Goal: Find specific page/section: Locate a particular part of the current website

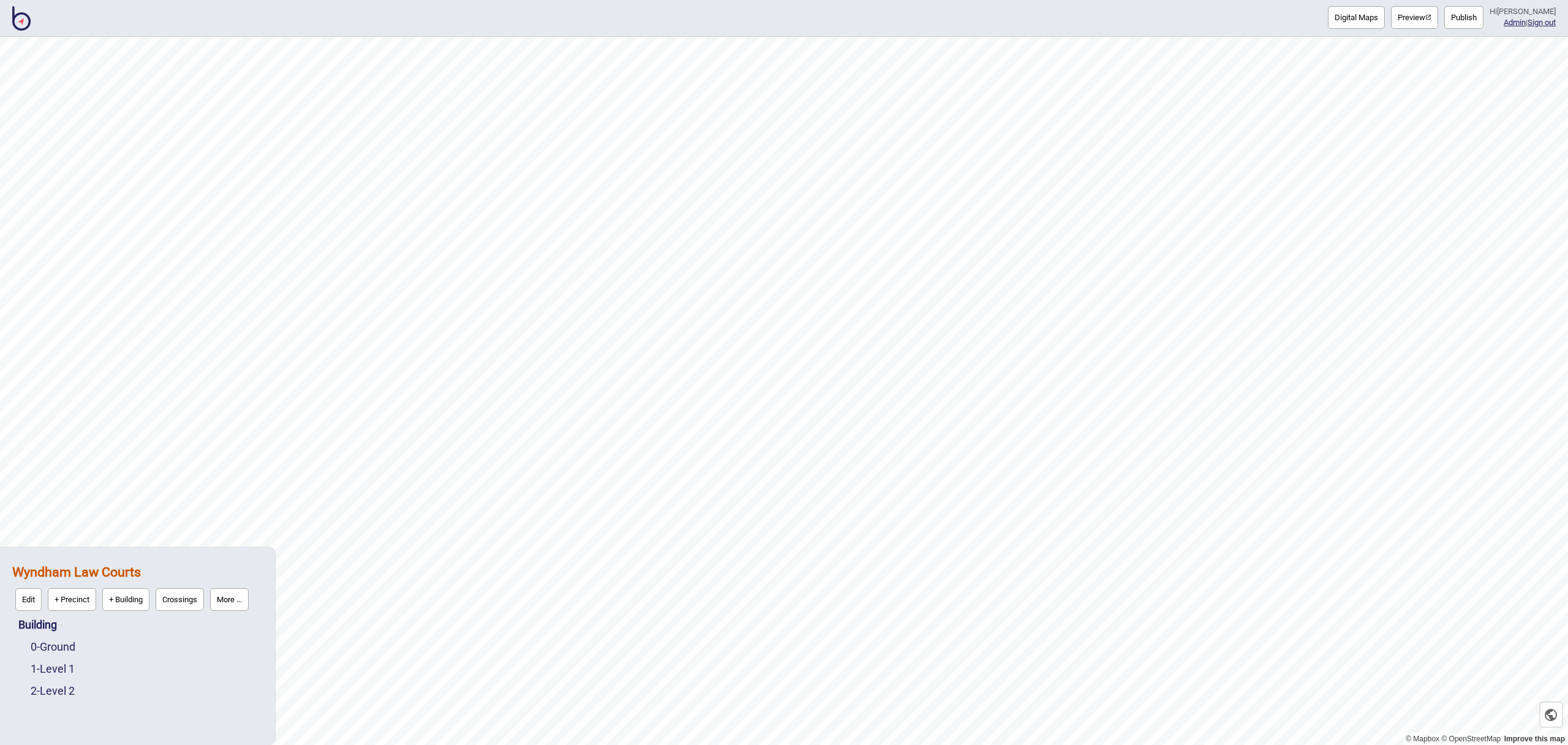
click at [23, 30] on img at bounding box center [21, 18] width 18 height 24
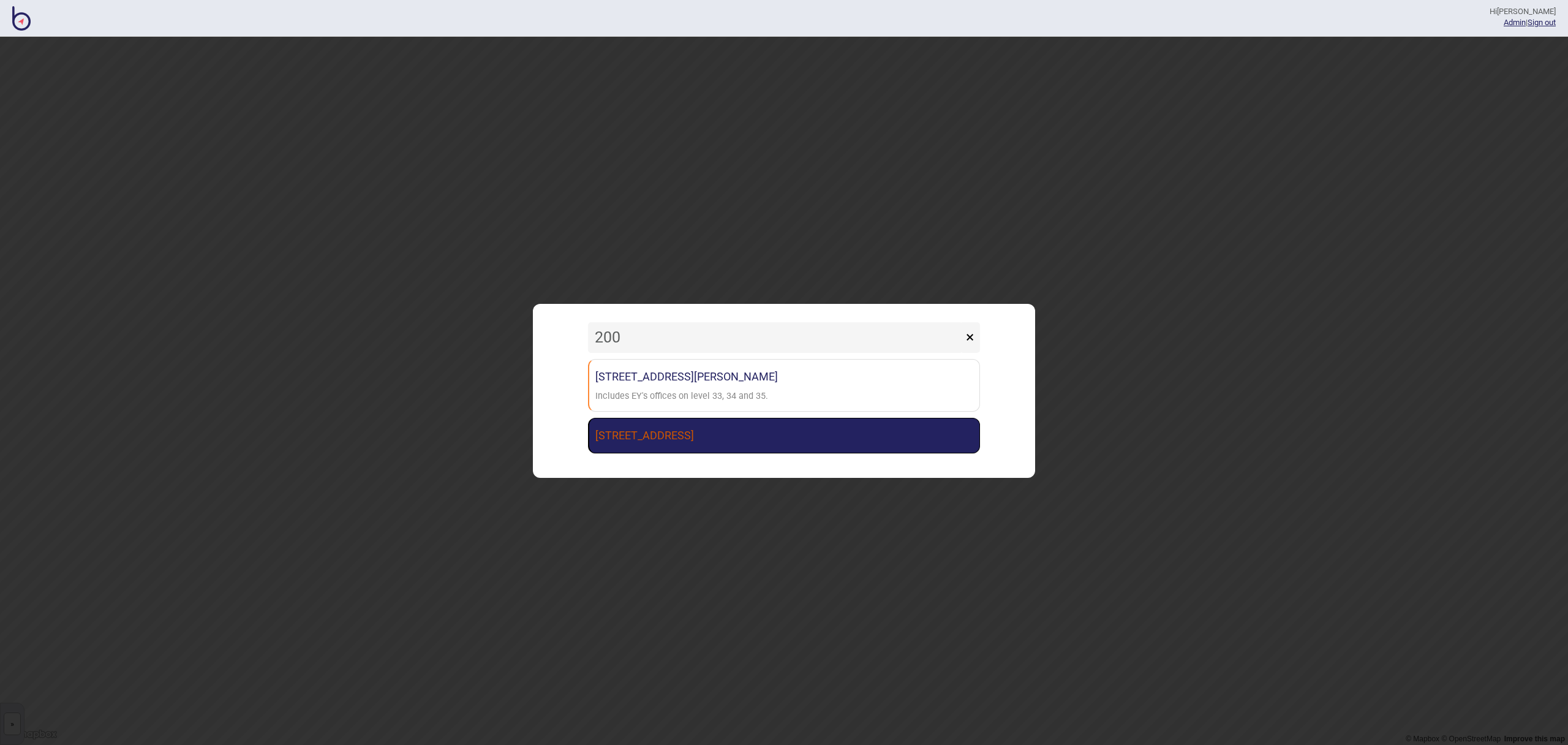
type input "200"
click at [682, 445] on link "[STREET_ADDRESS]" at bounding box center [784, 436] width 392 height 36
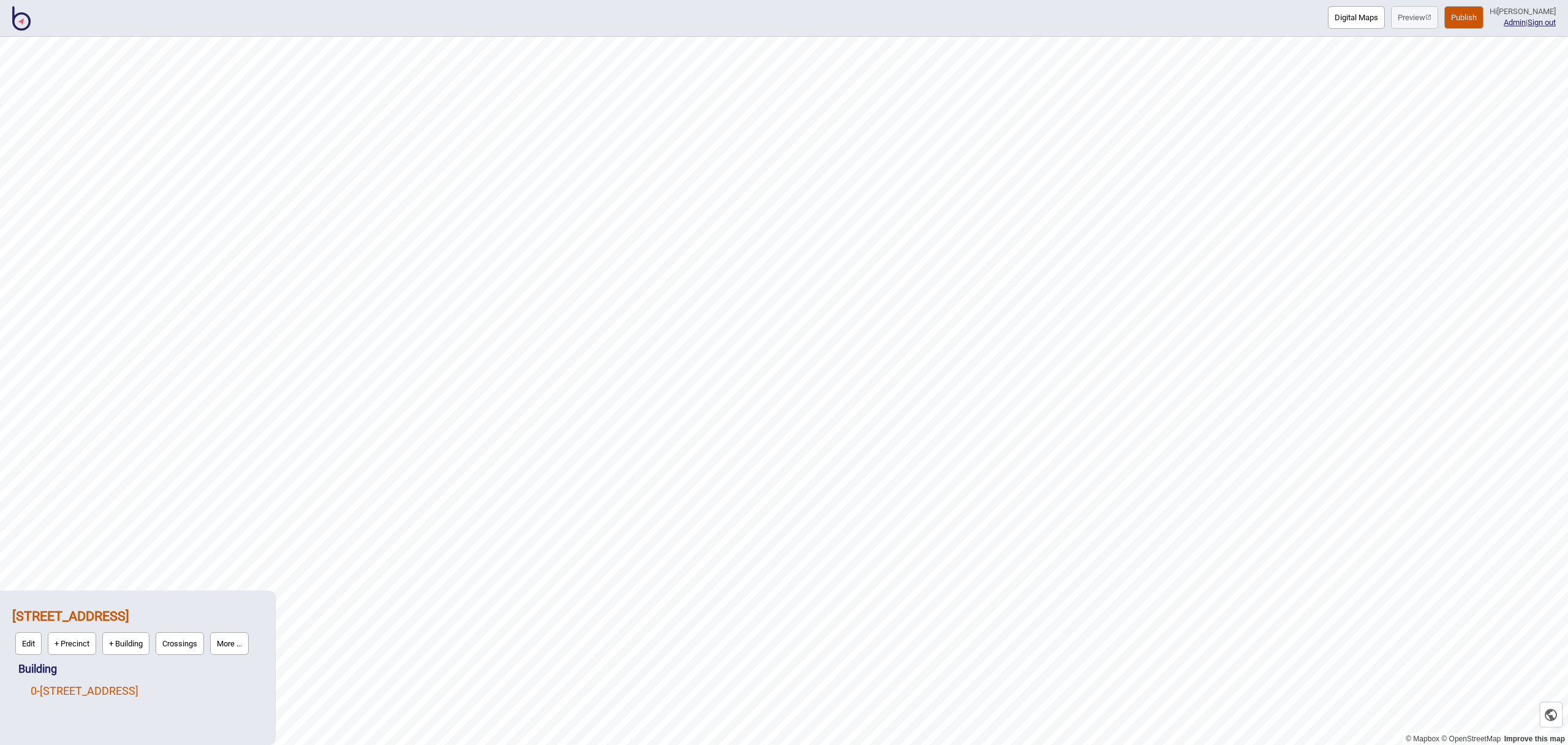
click at [81, 688] on link "[STREET_ADDRESS]" at bounding box center [84, 690] width 108 height 13
click at [37, 688] on button "Edit" at bounding box center [47, 687] width 27 height 23
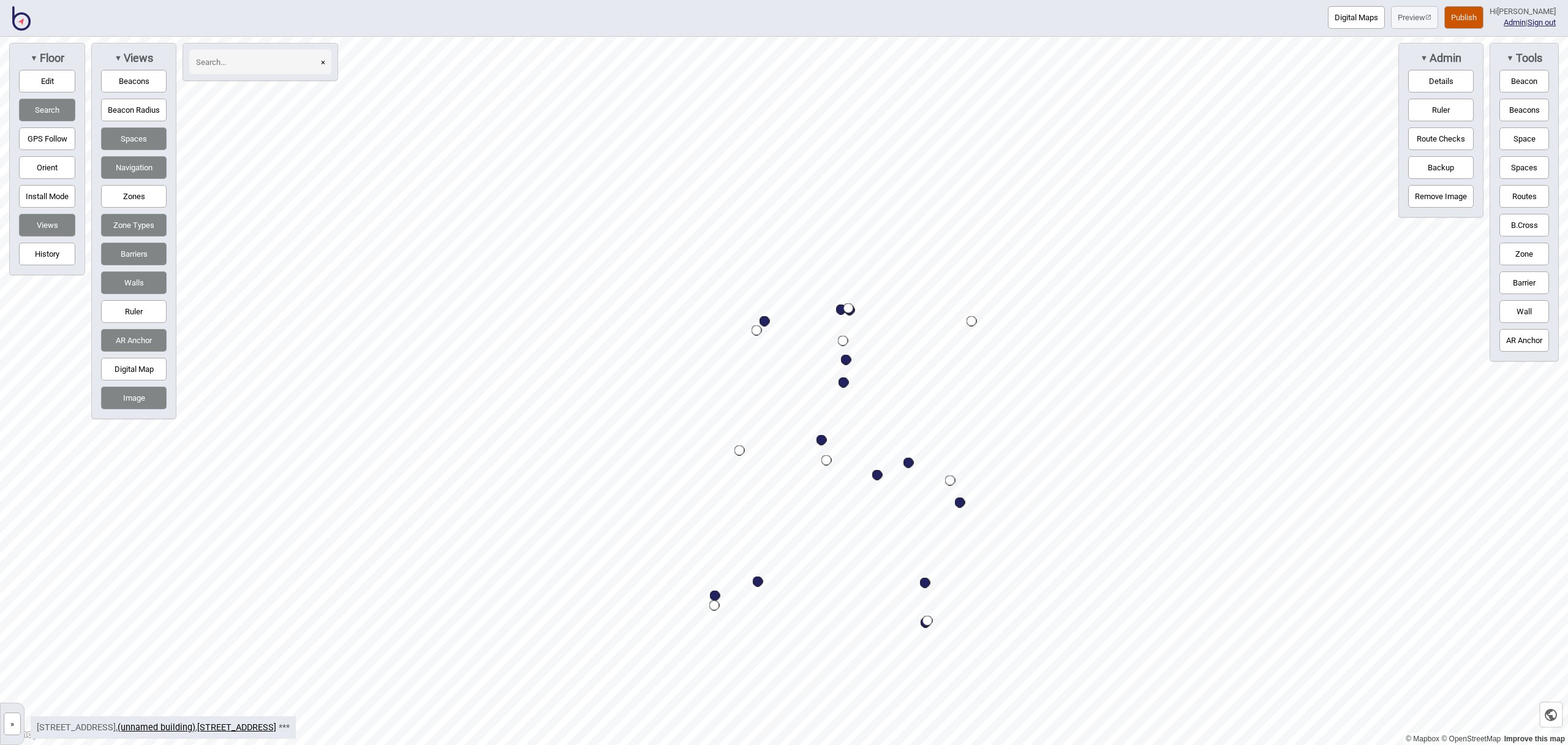
click at [138, 90] on button "Beacons" at bounding box center [134, 81] width 66 height 23
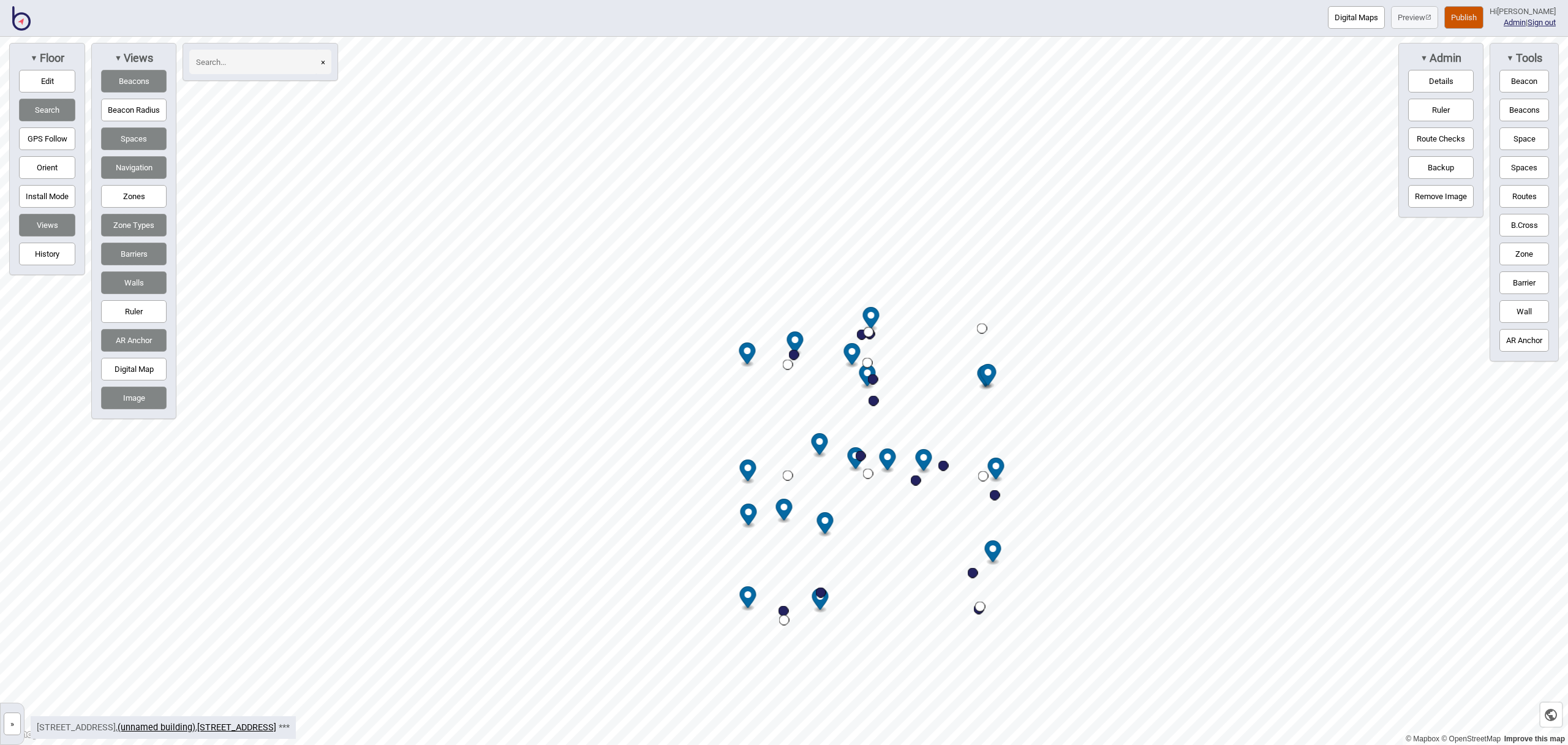
click at [329, 64] on button "×" at bounding box center [323, 61] width 16 height 24
click at [328, 63] on button "×" at bounding box center [323, 61] width 16 height 24
click at [326, 62] on button "×" at bounding box center [323, 61] width 16 height 24
click at [28, 101] on button "Search" at bounding box center [47, 109] width 56 height 23
click at [22, 19] on img at bounding box center [21, 18] width 18 height 24
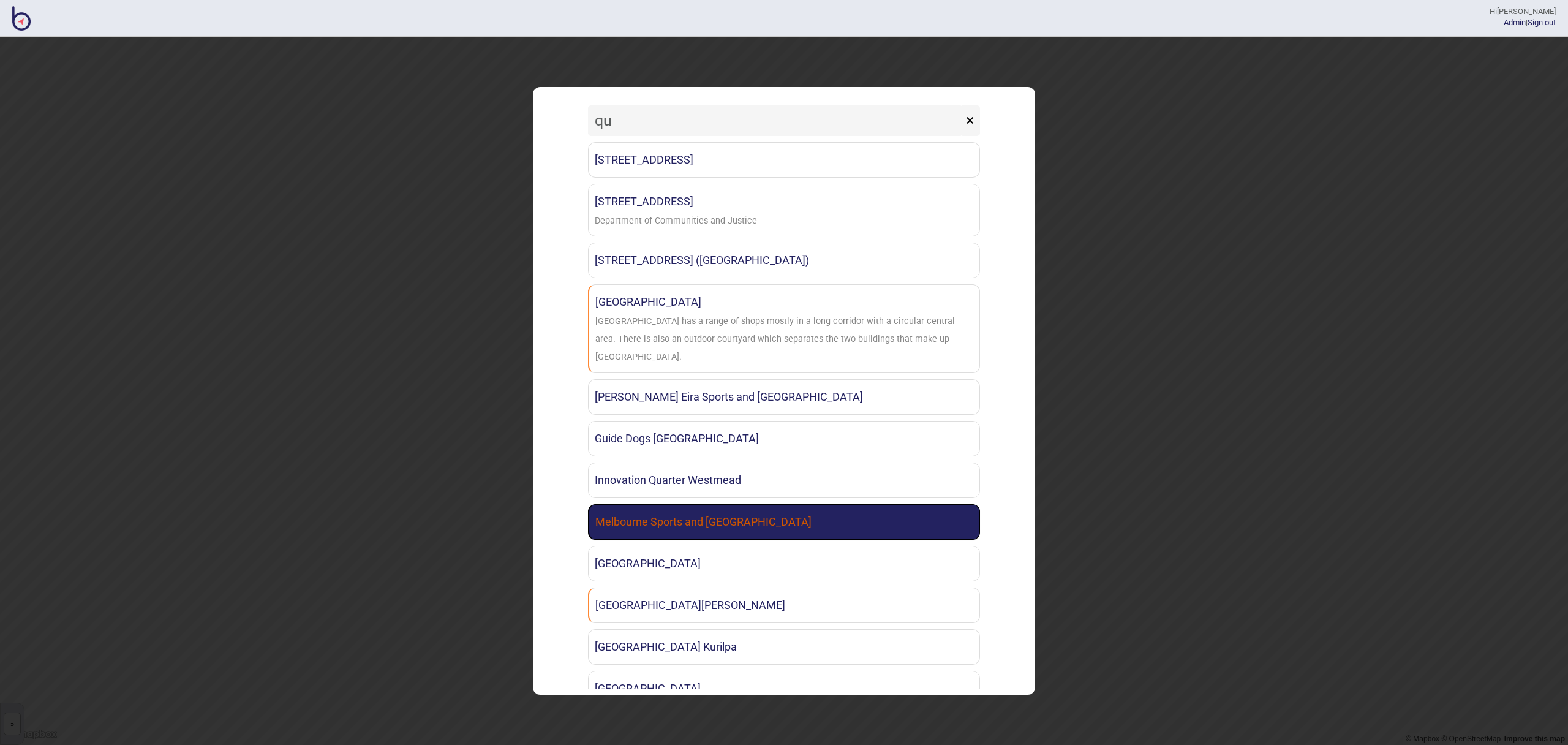
scroll to position [9, 0]
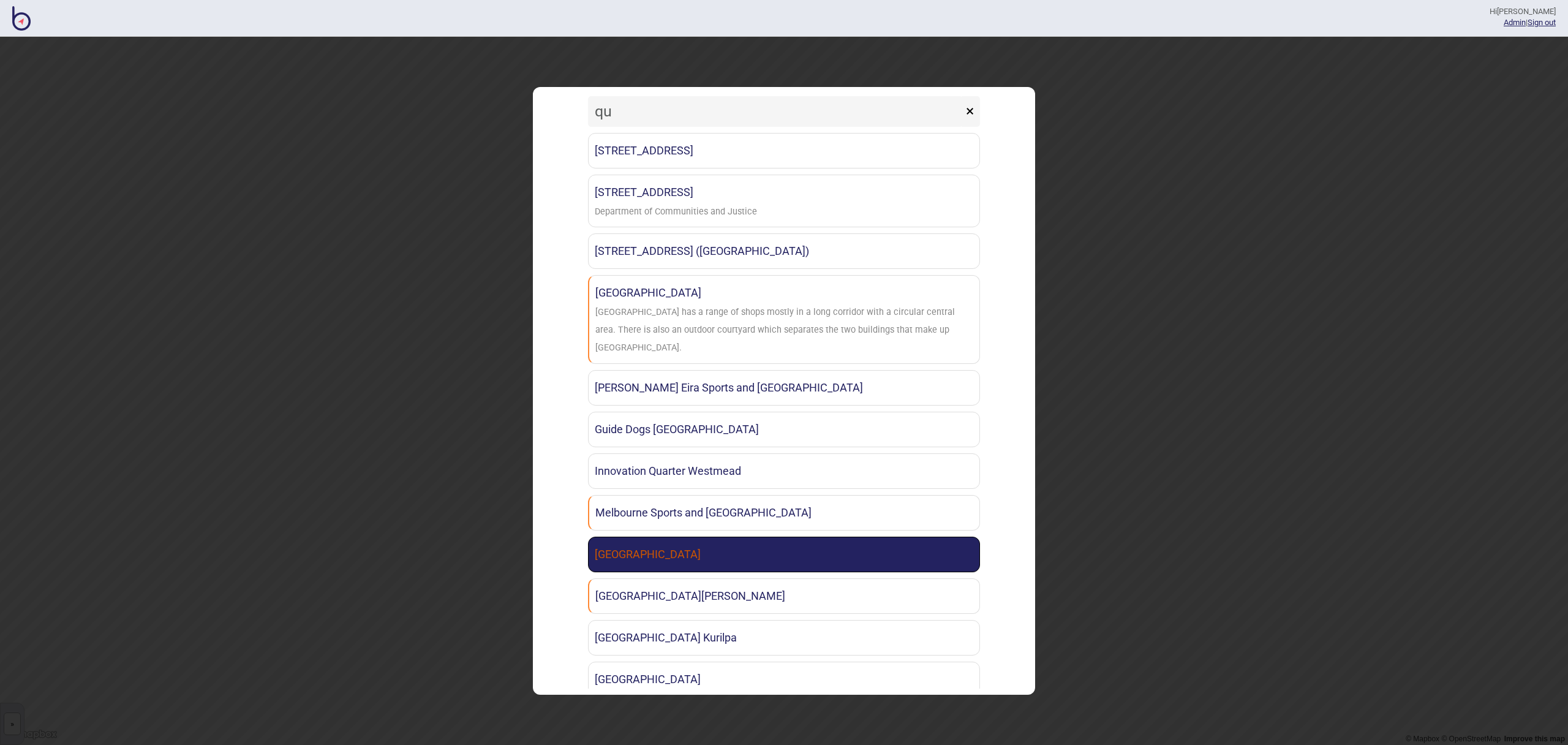
type input "qu"
click at [812, 536] on link "[GEOGRAPHIC_DATA]" at bounding box center [784, 554] width 392 height 36
